Goal: Download file/media

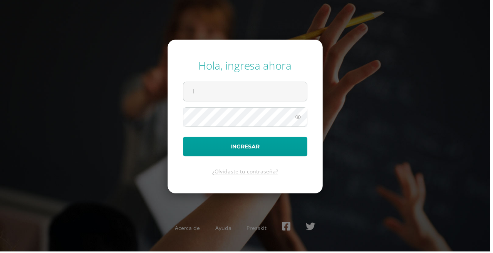
type input "lgarcia@donbosco.edu.gt"
click at [184, 138] on button "Ingresar" at bounding box center [246, 148] width 125 height 20
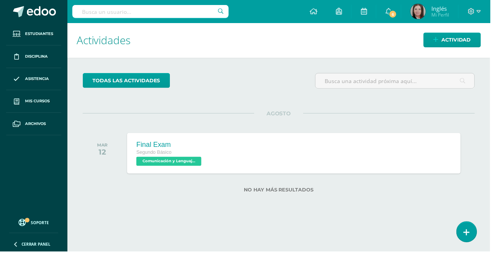
click at [14, 100] on icon at bounding box center [16, 102] width 5 height 6
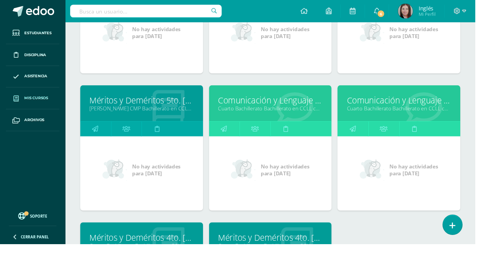
scroll to position [1907, 0]
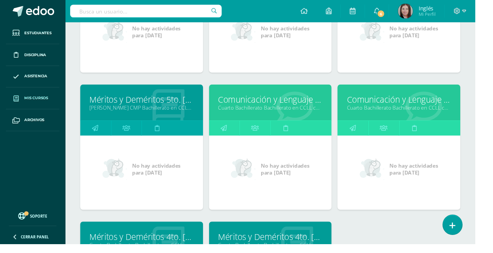
click at [296, 109] on link "Cuarto Bachillerato Bachillerato en CCLL con Orientación en Diseño Gráfico "A"" at bounding box center [280, 111] width 108 height 7
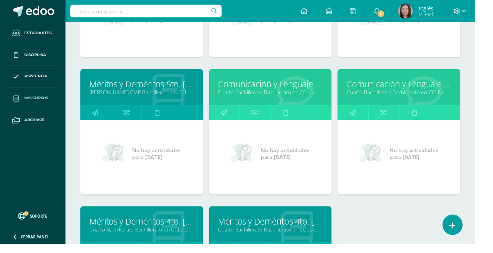
scroll to position [1945, 0]
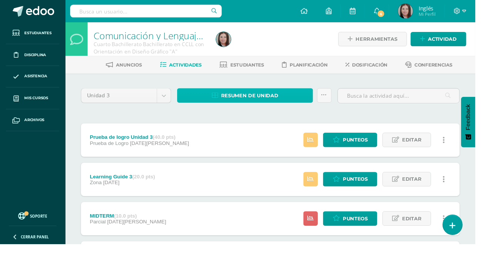
click at [266, 106] on span "Resumen de unidad" at bounding box center [258, 99] width 59 height 14
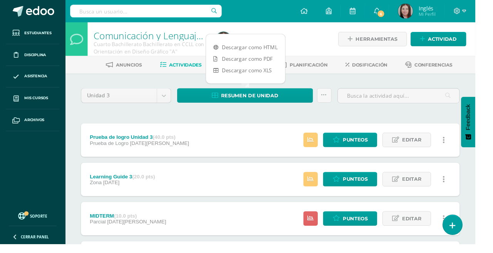
click at [264, 49] on link "Descargar como HTML" at bounding box center [255, 49] width 82 height 12
